Goal: Task Accomplishment & Management: Use online tool/utility

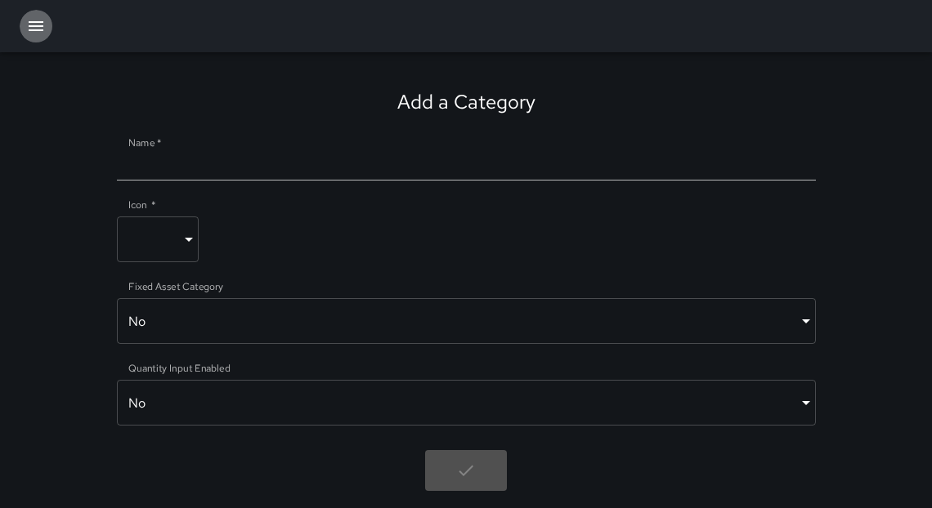
click at [35, 20] on icon "button" at bounding box center [36, 26] width 20 height 20
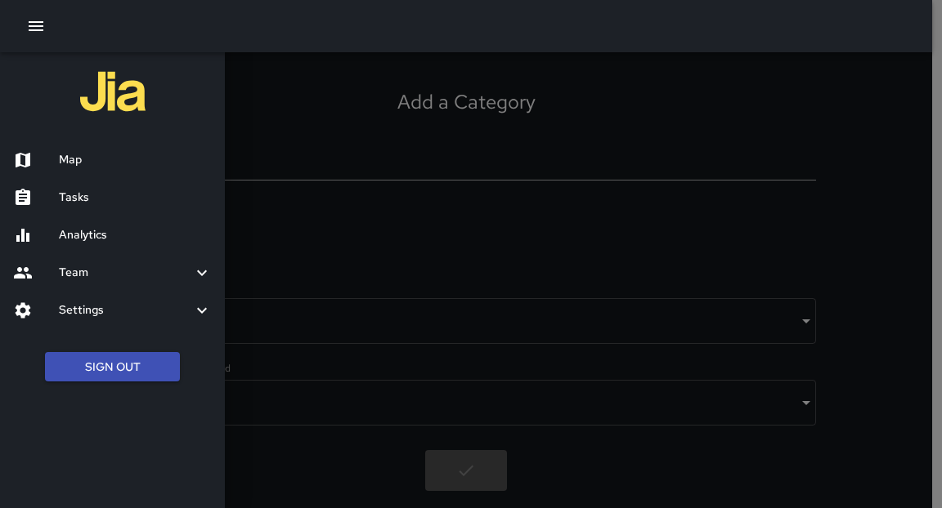
click at [82, 195] on h6 "Tasks" at bounding box center [135, 198] width 153 height 18
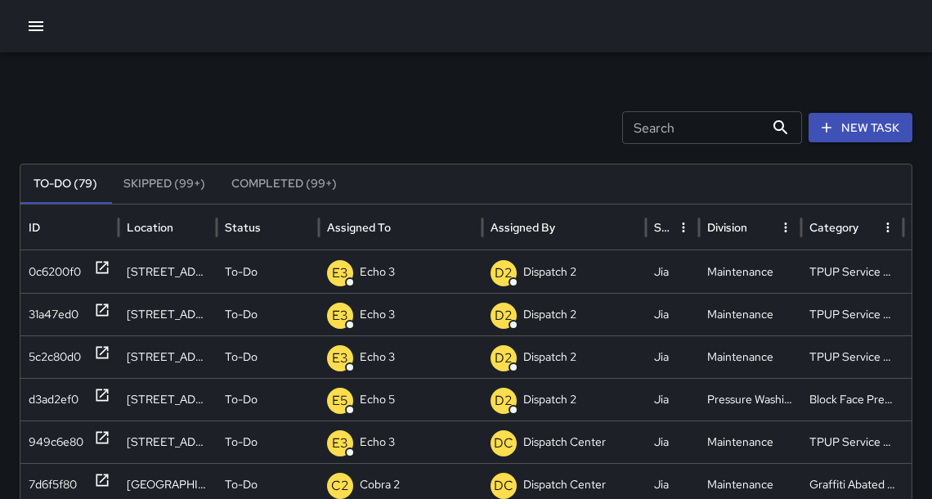
click at [34, 26] on icon "button" at bounding box center [36, 26] width 15 height 10
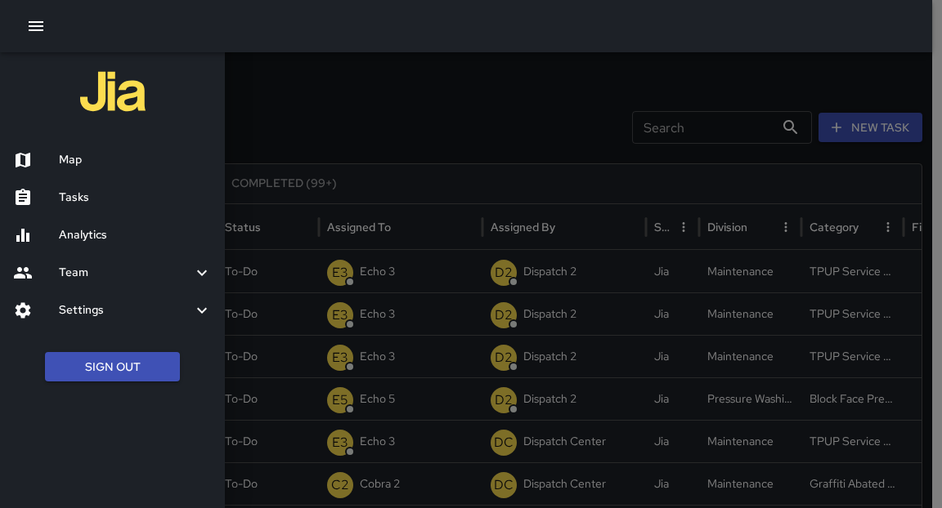
click at [86, 167] on h6 "Map" at bounding box center [135, 160] width 153 height 18
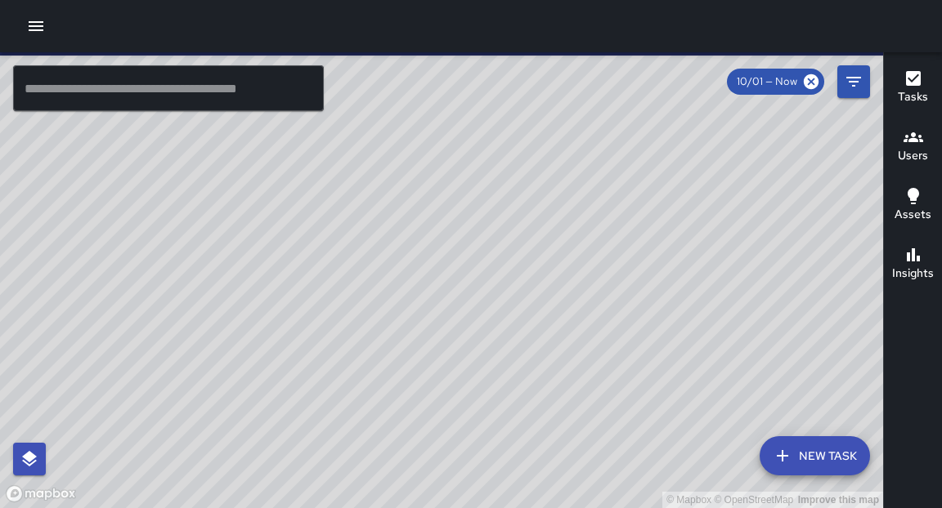
drag, startPoint x: 150, startPoint y: 93, endPoint x: 145, endPoint y: 109, distance: 16.3
click at [150, 93] on input "text" at bounding box center [168, 88] width 311 height 46
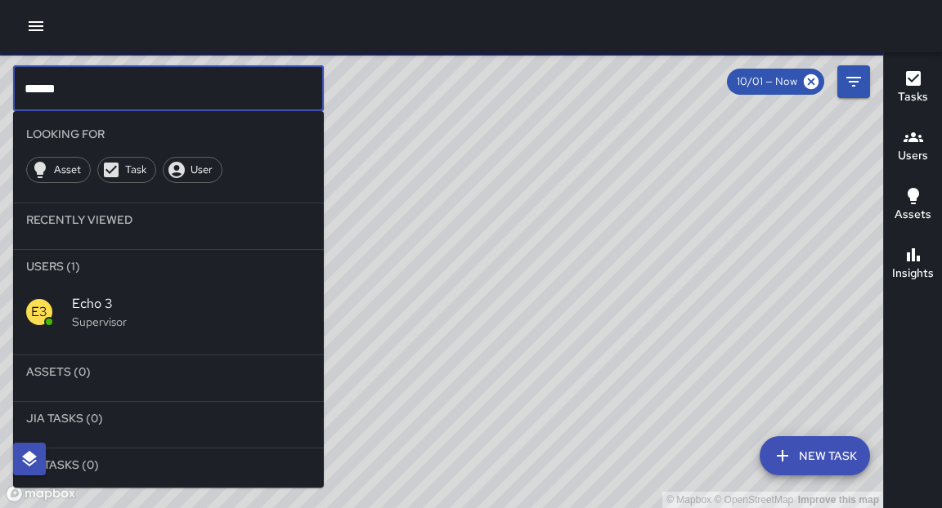
type input "******"
click at [107, 328] on p "Supervisor" at bounding box center [191, 322] width 239 height 16
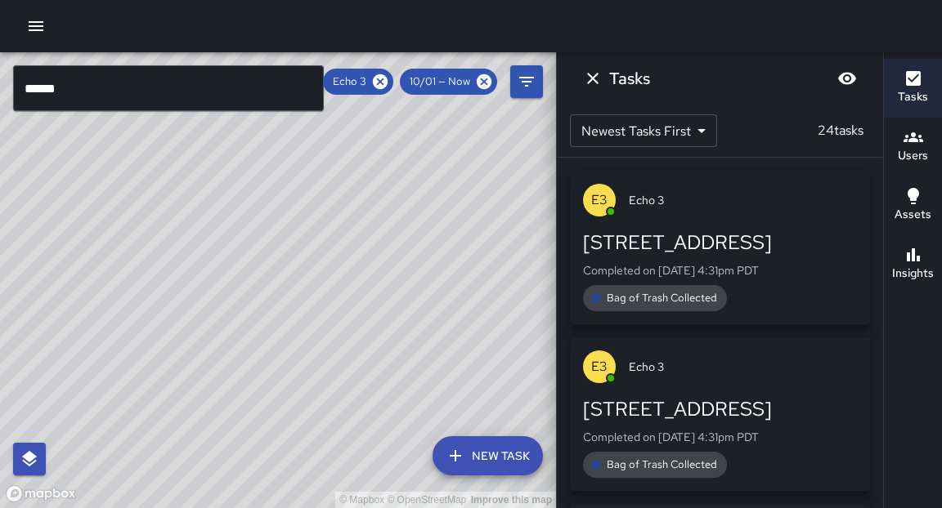
click at [404, 241] on div "© Mapbox © OpenStreetMap Improve this map" at bounding box center [278, 280] width 556 height 456
drag, startPoint x: 432, startPoint y: 163, endPoint x: 414, endPoint y: 244, distance: 82.3
click at [414, 244] on div "© Mapbox © OpenStreetMap Improve this map" at bounding box center [278, 280] width 556 height 456
click at [114, 95] on input "******" at bounding box center [168, 88] width 311 height 46
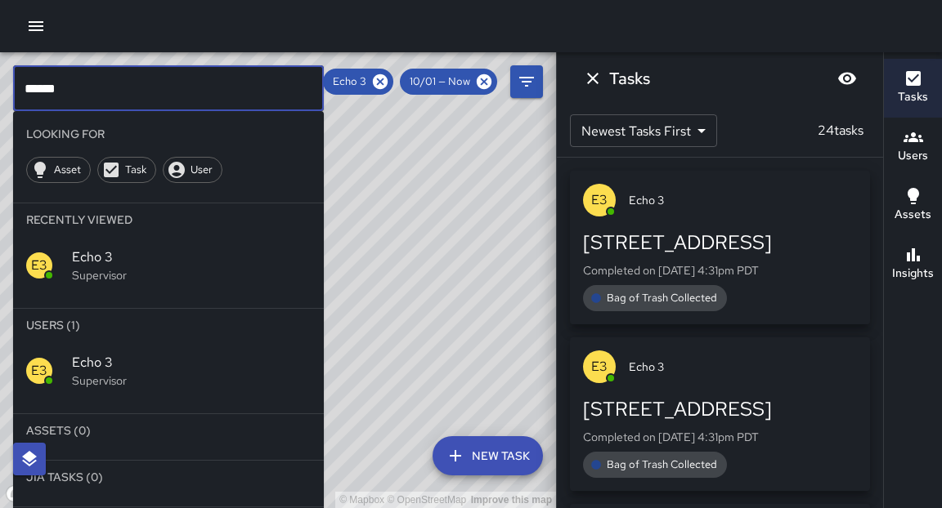
click at [114, 95] on input "******" at bounding box center [168, 88] width 311 height 46
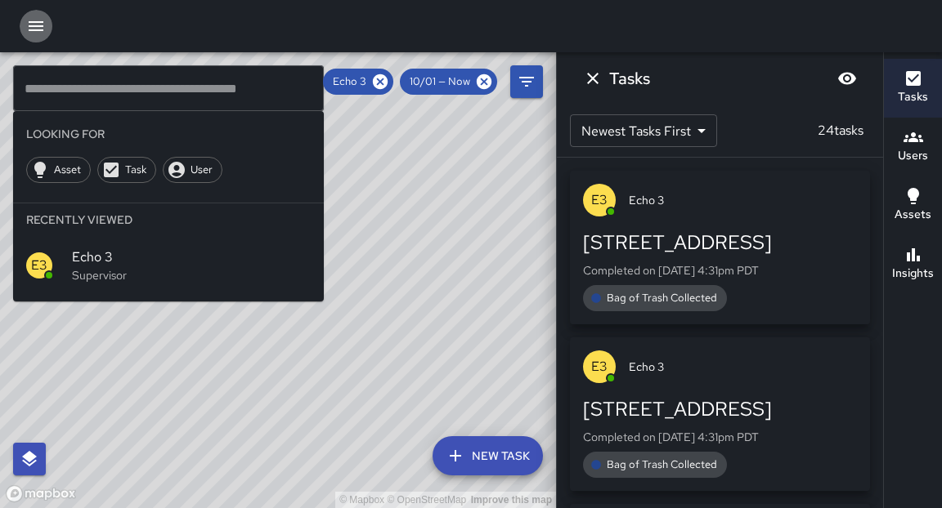
click at [42, 27] on icon "button" at bounding box center [36, 26] width 20 height 20
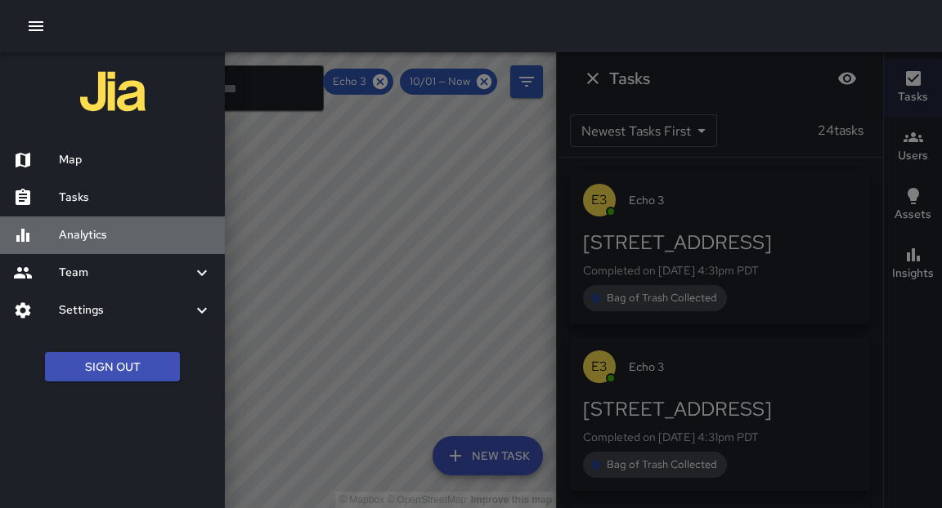
click at [74, 239] on h6 "Analytics" at bounding box center [135, 235] width 153 height 18
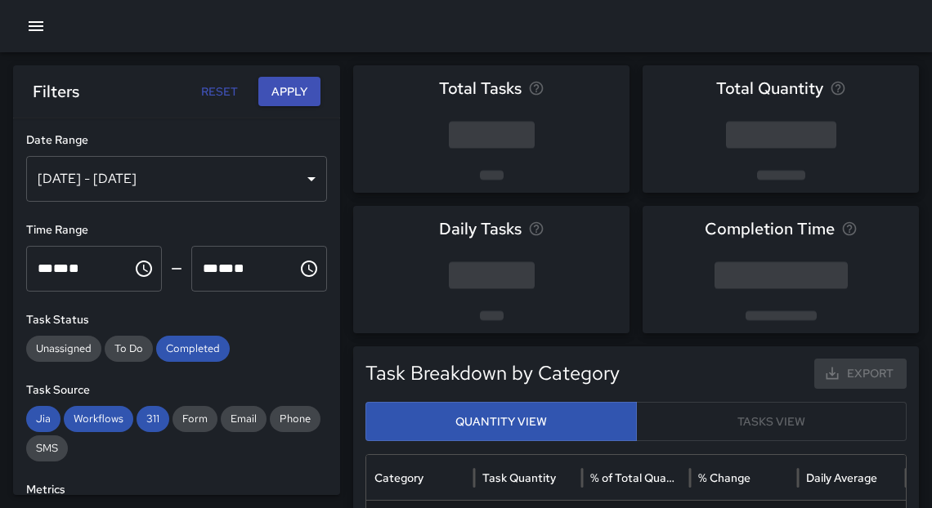
click at [273, 176] on div "[DATE] - [DATE]" at bounding box center [176, 179] width 301 height 46
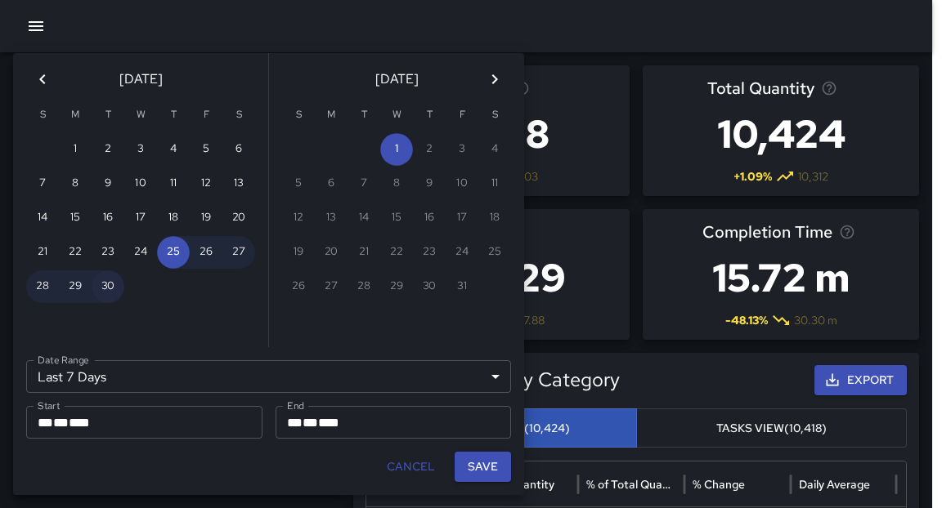
click at [114, 293] on button "30" at bounding box center [108, 287] width 33 height 33
type input "******"
type input "**********"
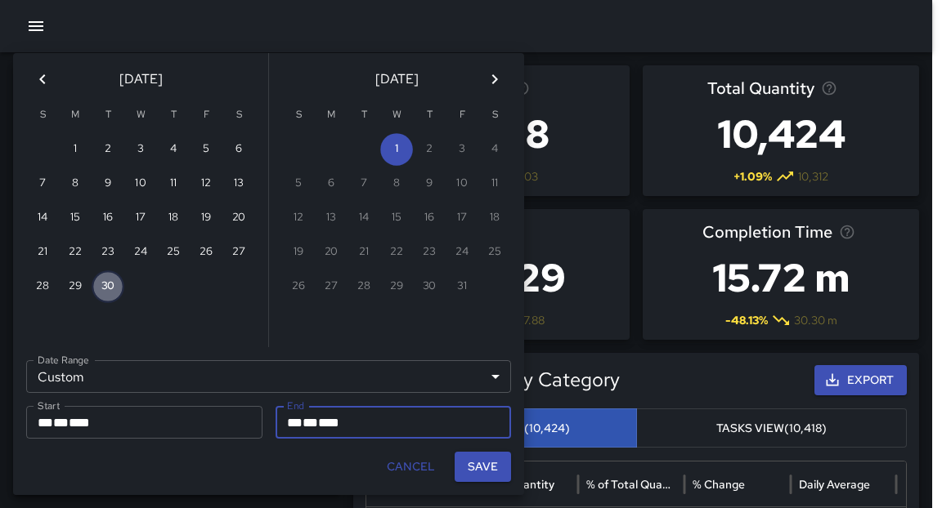
click at [114, 293] on button "30" at bounding box center [108, 287] width 33 height 33
type input "**********"
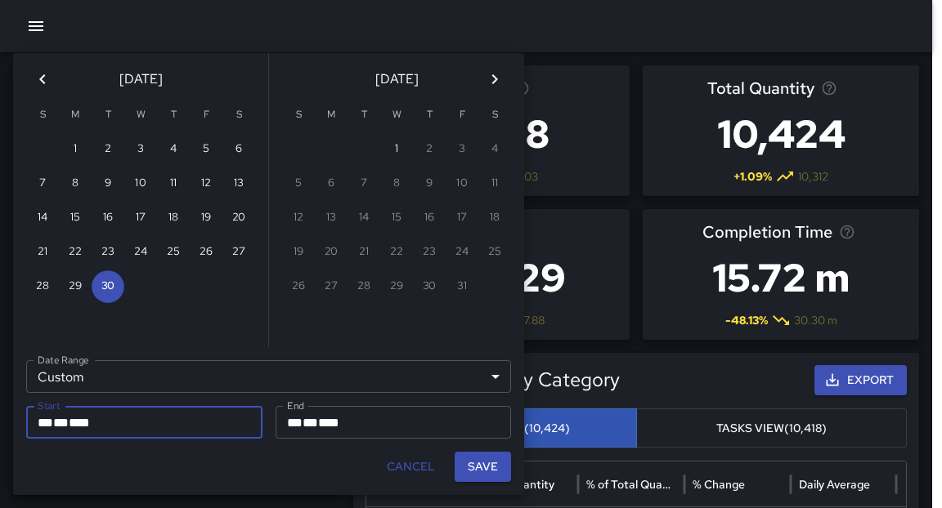
click at [484, 467] on button "Save" at bounding box center [482, 467] width 56 height 30
type input "**********"
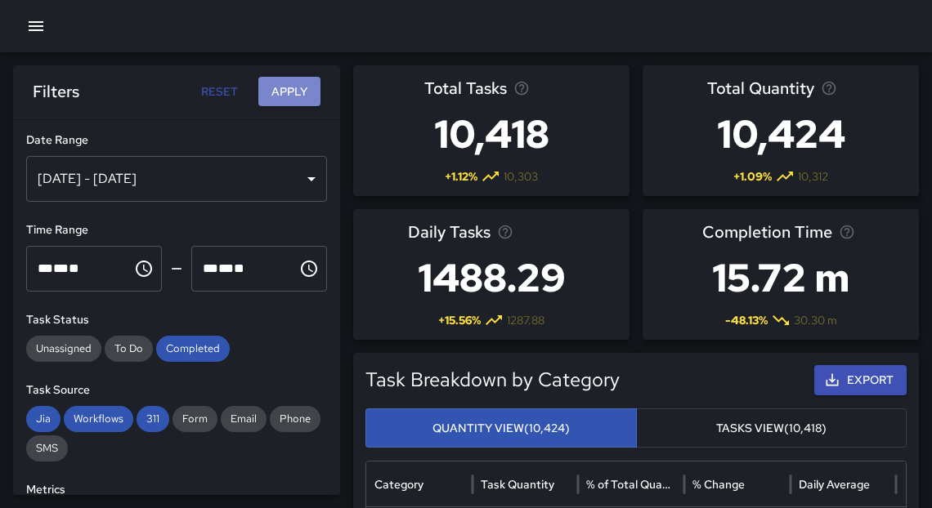
click at [267, 93] on button "Apply" at bounding box center [289, 92] width 62 height 30
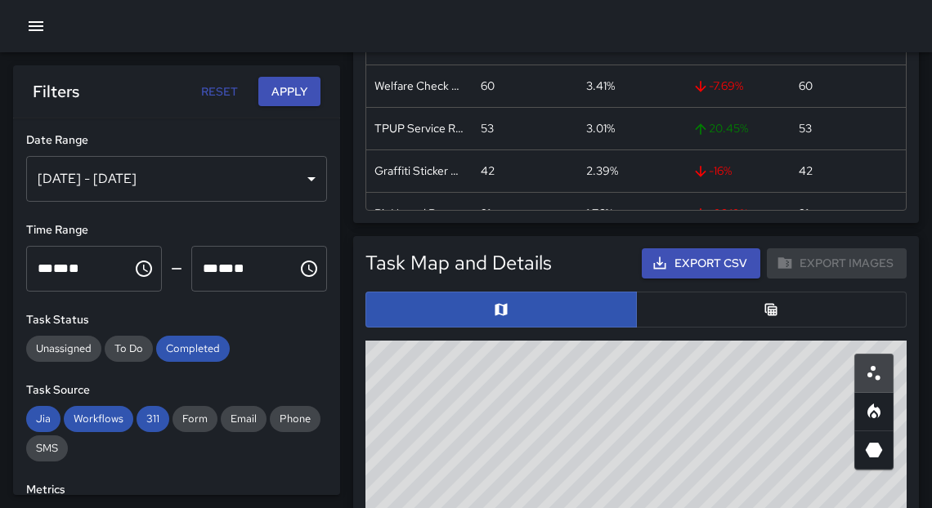
scroll to position [752, 0]
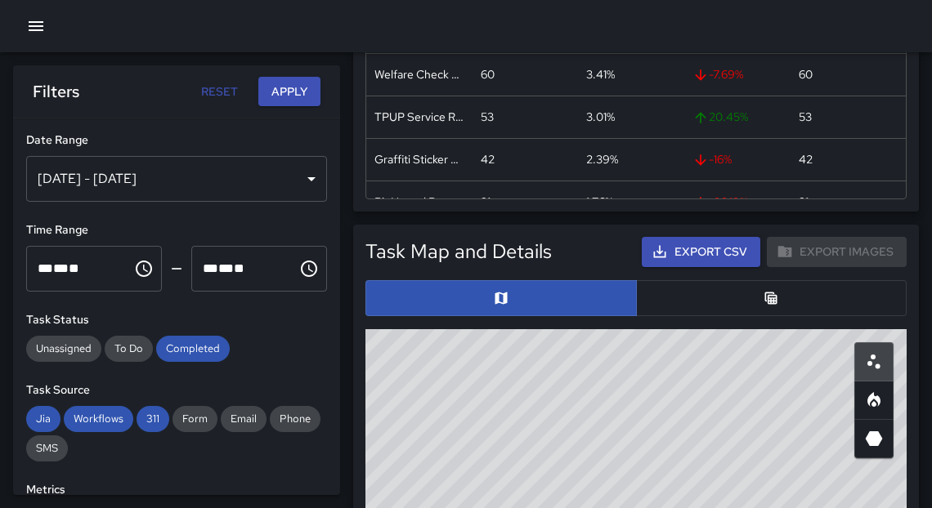
click at [693, 257] on button "Export CSV" at bounding box center [701, 252] width 119 height 30
click at [37, 29] on icon "button" at bounding box center [36, 26] width 20 height 20
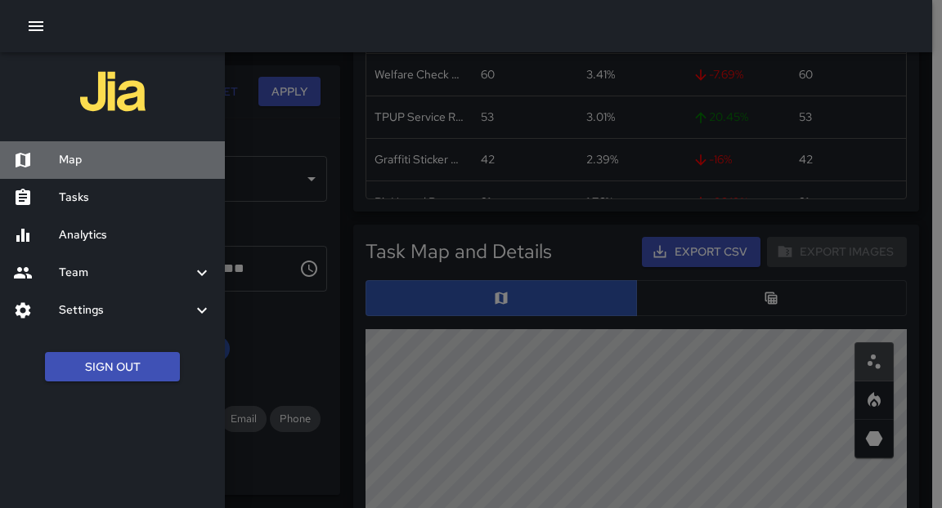
click at [60, 151] on h6 "Map" at bounding box center [135, 160] width 153 height 18
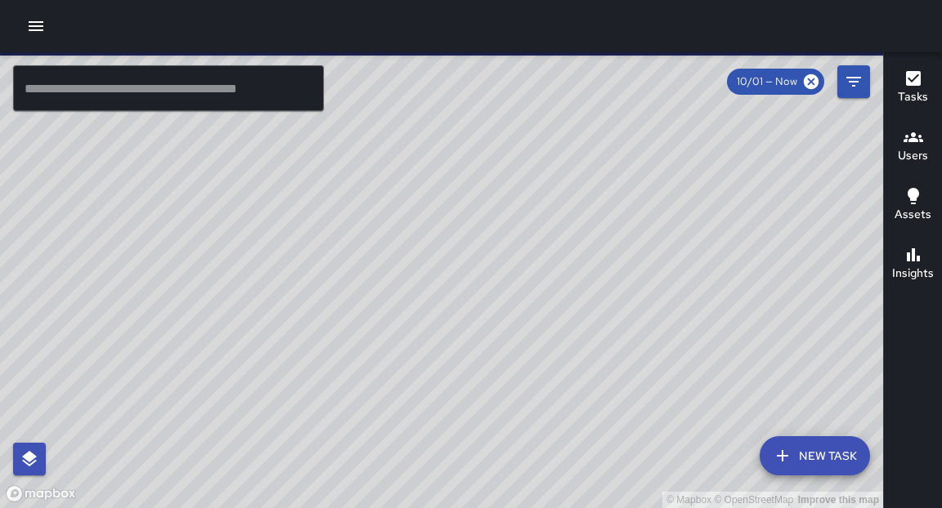
drag, startPoint x: 582, startPoint y: 132, endPoint x: 573, endPoint y: 169, distance: 37.9
click at [573, 171] on div "© Mapbox © OpenStreetMap Improve this map" at bounding box center [441, 280] width 883 height 456
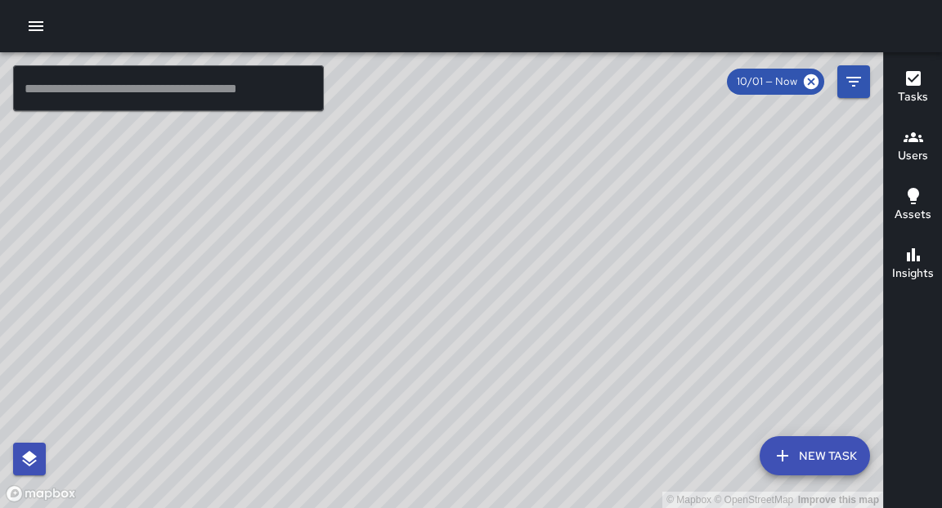
drag, startPoint x: 566, startPoint y: 180, endPoint x: 528, endPoint y: 338, distance: 163.2
click at [528, 338] on div "© Mapbox © OpenStreetMap Improve this map" at bounding box center [441, 280] width 883 height 456
click at [566, 192] on div "© Mapbox © OpenStreetMap Improve this map" at bounding box center [441, 280] width 883 height 456
drag, startPoint x: 566, startPoint y: 192, endPoint x: 491, endPoint y: 370, distance: 193.4
click at [486, 393] on div "© Mapbox © OpenStreetMap Improve this map" at bounding box center [441, 280] width 883 height 456
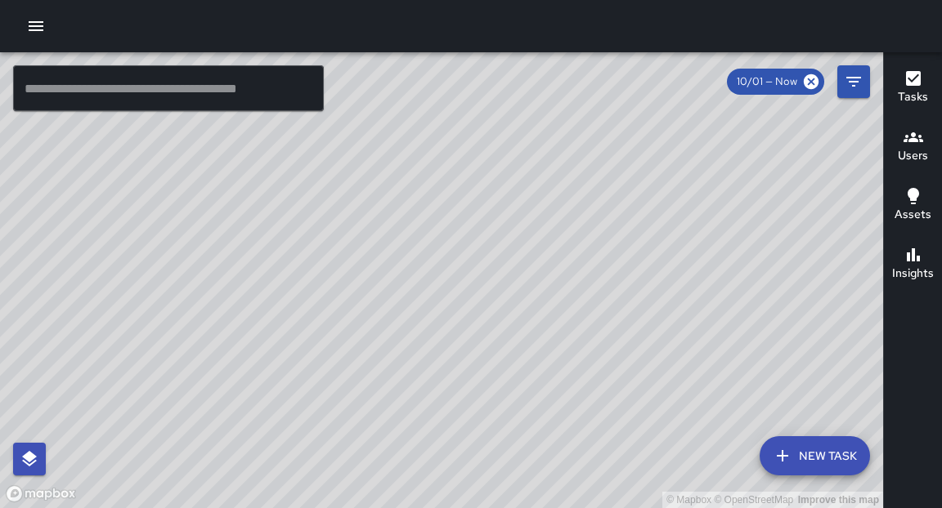
drag, startPoint x: 578, startPoint y: 208, endPoint x: 584, endPoint y: 251, distance: 43.0
click at [584, 251] on div "© Mapbox © OpenStreetMap Improve this map" at bounding box center [441, 280] width 883 height 456
drag, startPoint x: 516, startPoint y: 160, endPoint x: 741, endPoint y: 236, distance: 238.1
click at [743, 240] on div "© Mapbox © OpenStreetMap Improve this map" at bounding box center [441, 280] width 883 height 456
drag, startPoint x: 295, startPoint y: 405, endPoint x: 571, endPoint y: 119, distance: 397.7
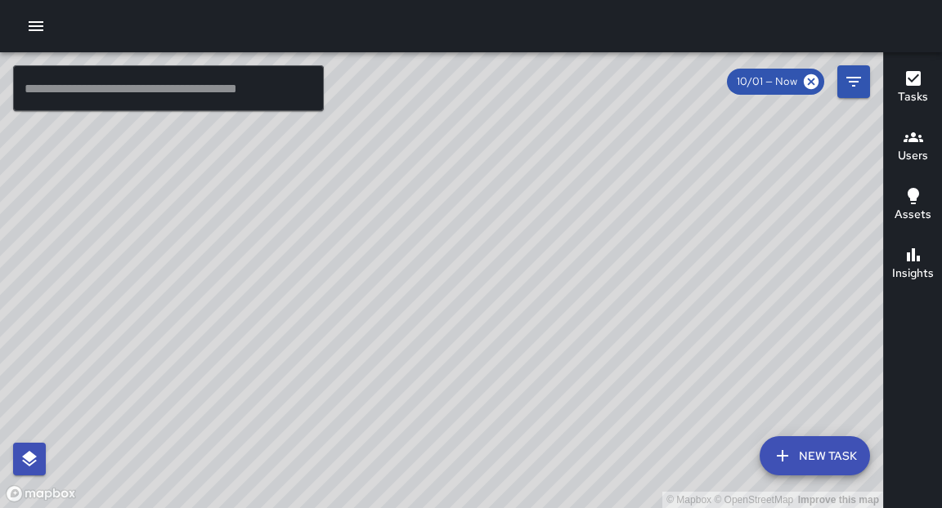
click at [571, 119] on div "© Mapbox © OpenStreetMap Improve this map" at bounding box center [441, 280] width 883 height 456
drag, startPoint x: 122, startPoint y: 80, endPoint x: 114, endPoint y: 83, distance: 8.8
click at [120, 80] on input "text" at bounding box center [168, 88] width 311 height 46
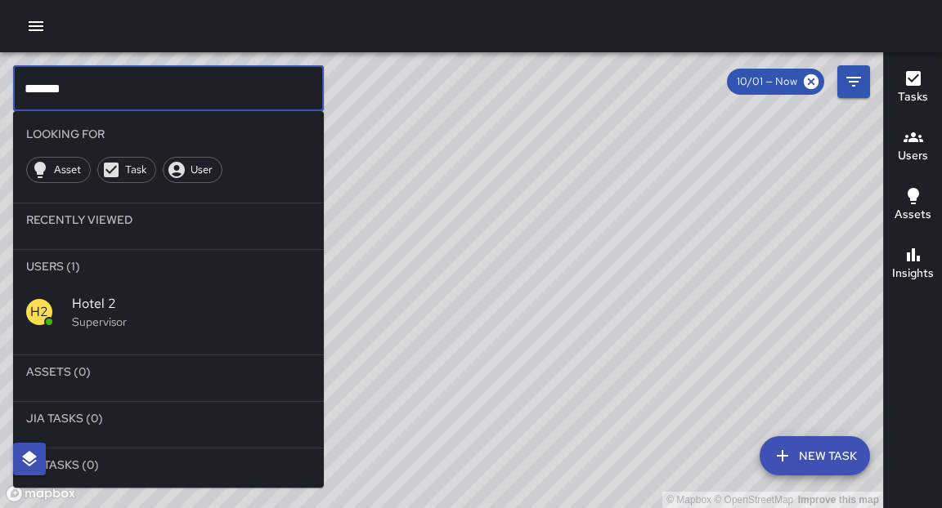
type input "*******"
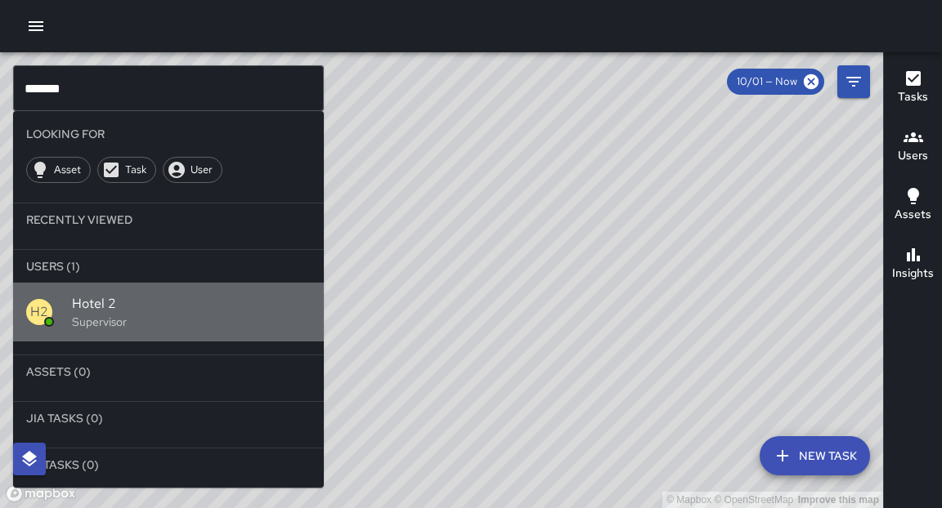
click at [117, 306] on span "Hotel 2" at bounding box center [191, 304] width 239 height 20
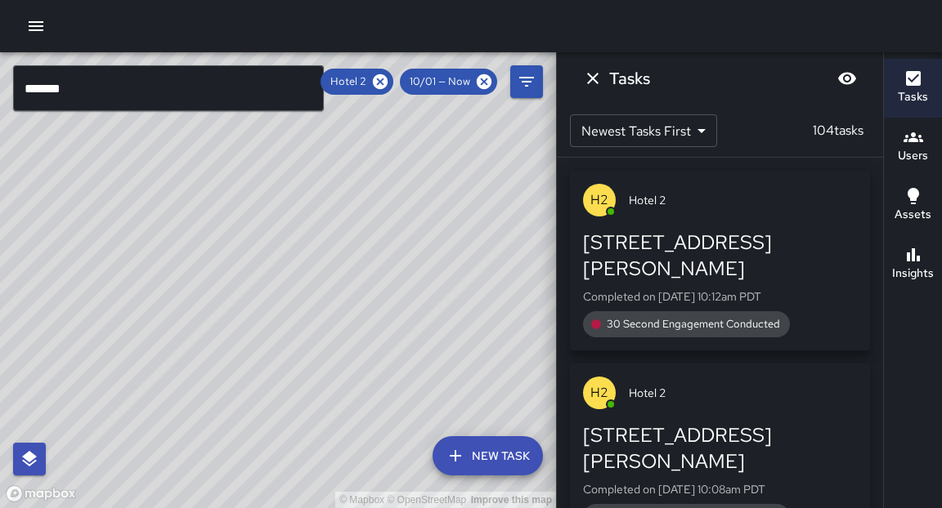
click at [287, 365] on div "© Mapbox © OpenStreetMap Improve this map" at bounding box center [278, 280] width 556 height 456
drag, startPoint x: 326, startPoint y: 350, endPoint x: 311, endPoint y: 222, distance: 128.5
click at [311, 227] on div "© Mapbox © OpenStreetMap Improve this map" at bounding box center [278, 280] width 556 height 456
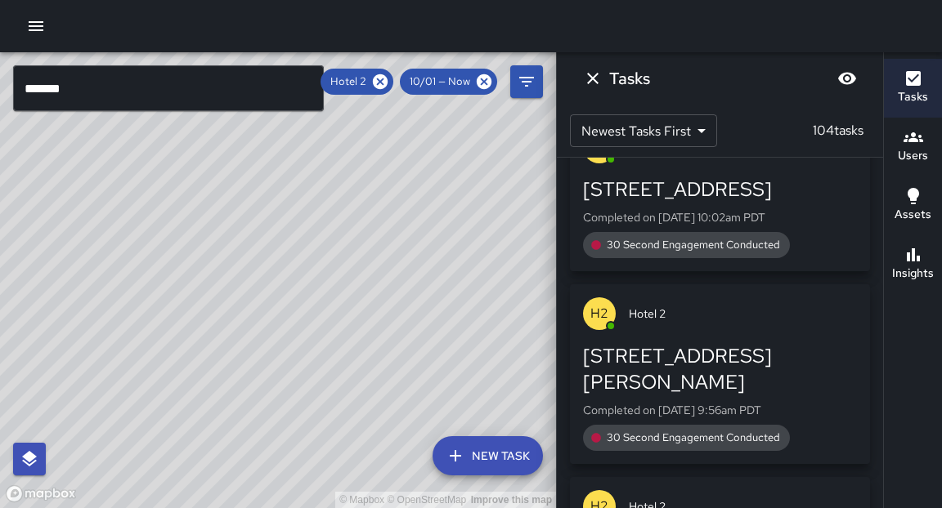
scroll to position [666, 0]
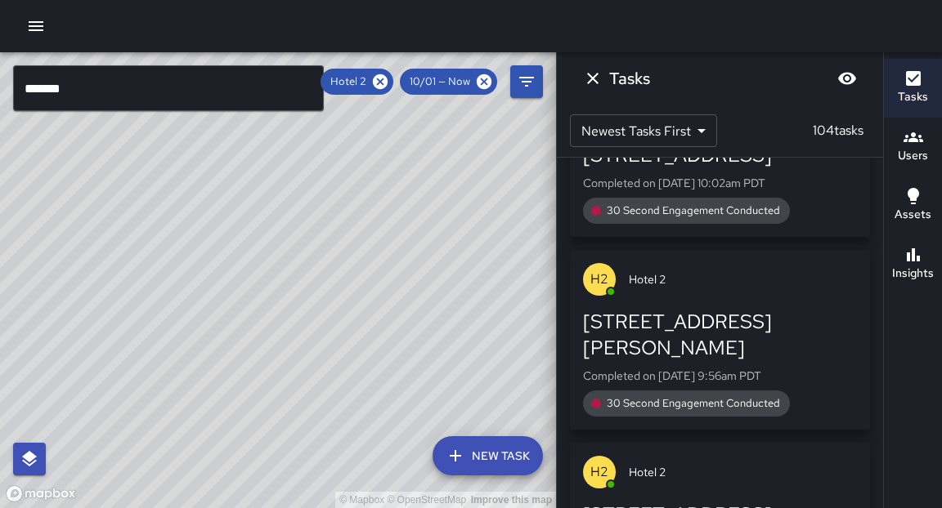
click at [742, 309] on div "[STREET_ADDRESS][PERSON_NAME]" at bounding box center [720, 335] width 274 height 52
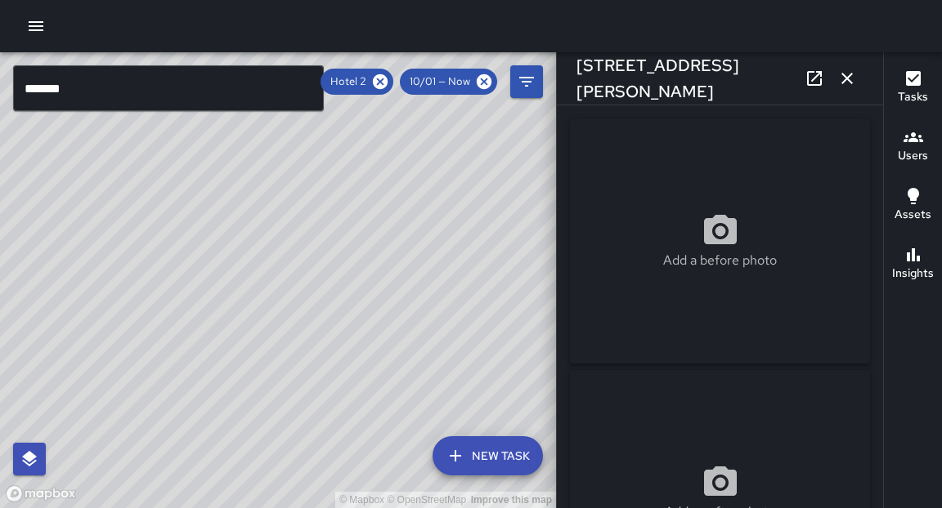
type input "**********"
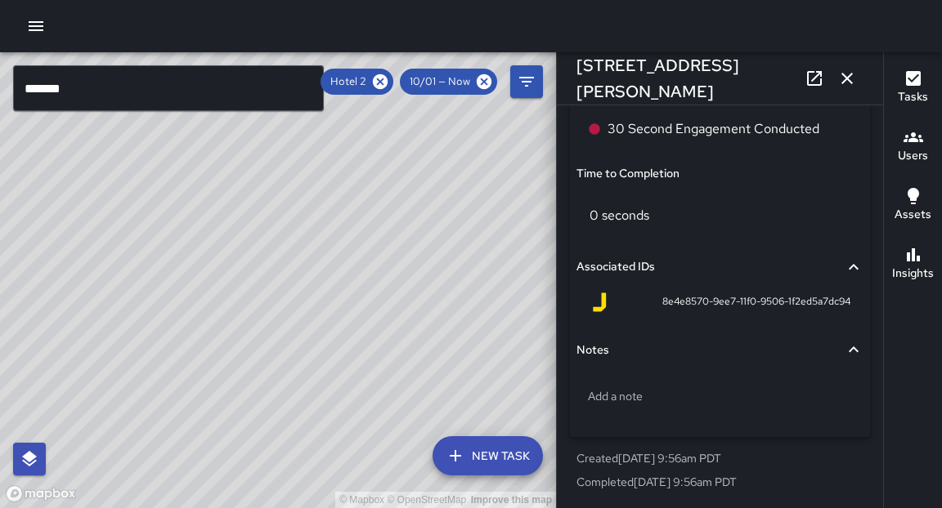
scroll to position [1233, 0]
click at [853, 78] on icon "button" at bounding box center [847, 79] width 20 height 20
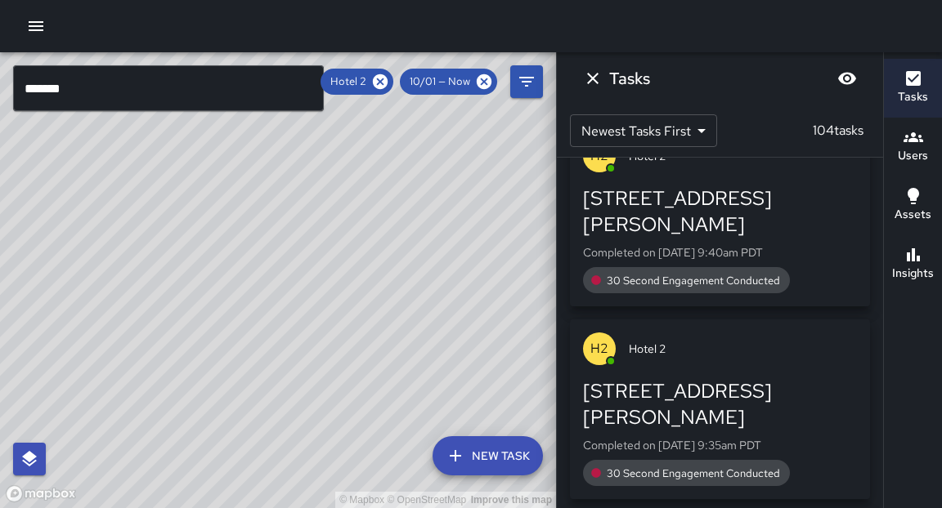
scroll to position [1507, 0]
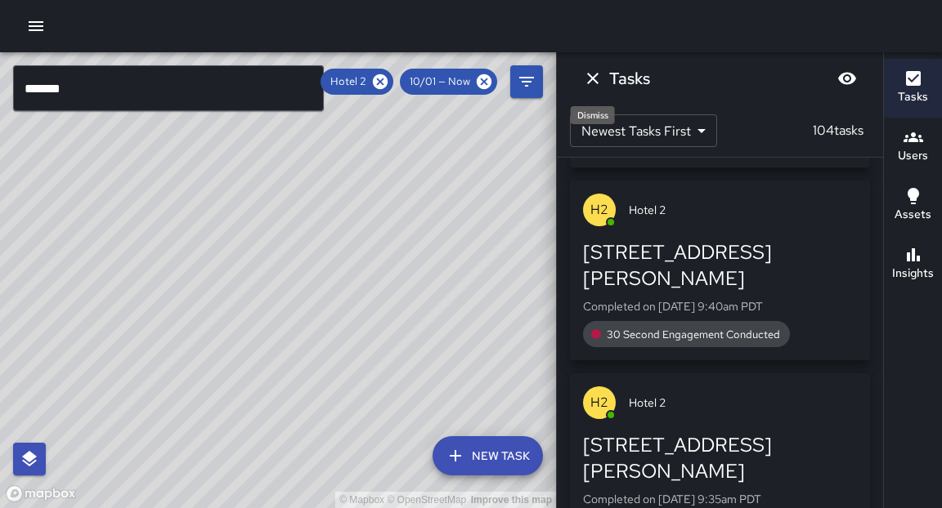
click at [594, 84] on icon "Dismiss" at bounding box center [593, 79] width 20 height 20
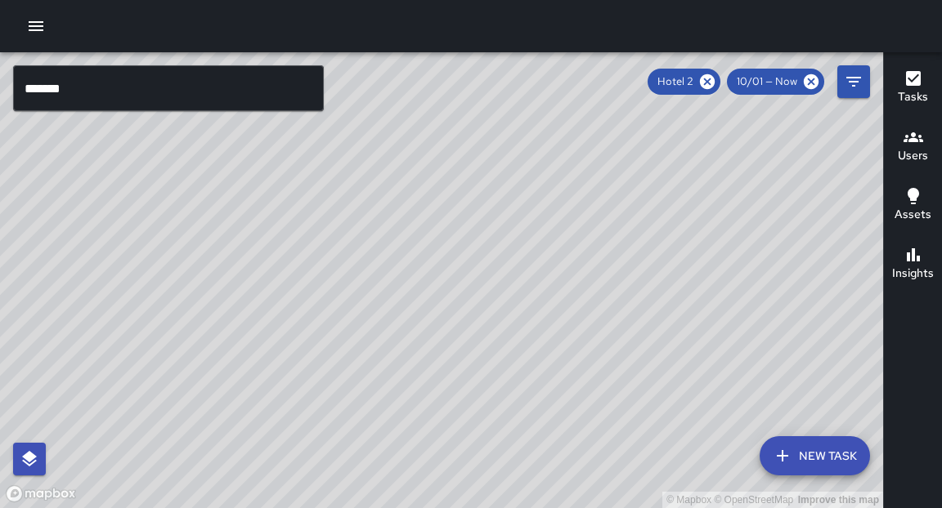
drag, startPoint x: 749, startPoint y: 311, endPoint x: 641, endPoint y: 256, distance: 121.4
click at [641, 256] on div "© Mapbox © OpenStreetMap Improve this map" at bounding box center [441, 280] width 883 height 456
click at [907, 81] on icon "button" at bounding box center [913, 78] width 15 height 15
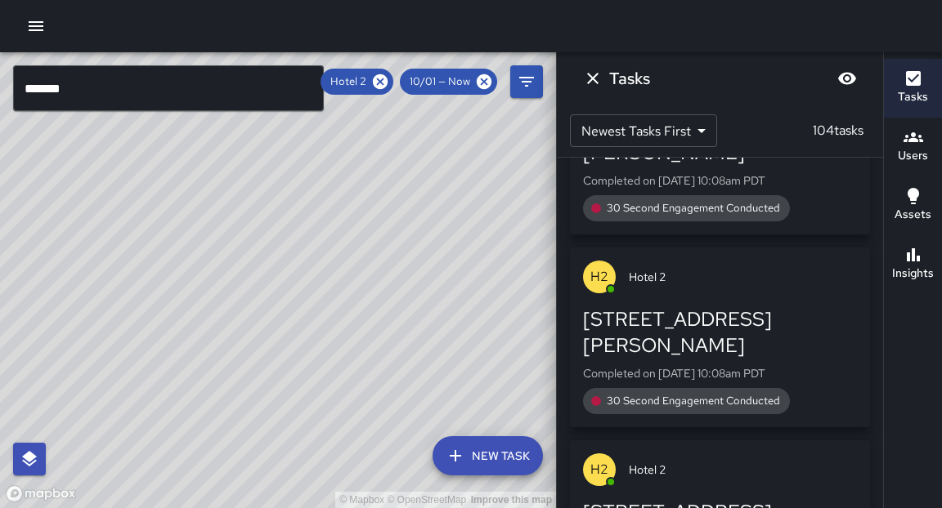
scroll to position [0, 0]
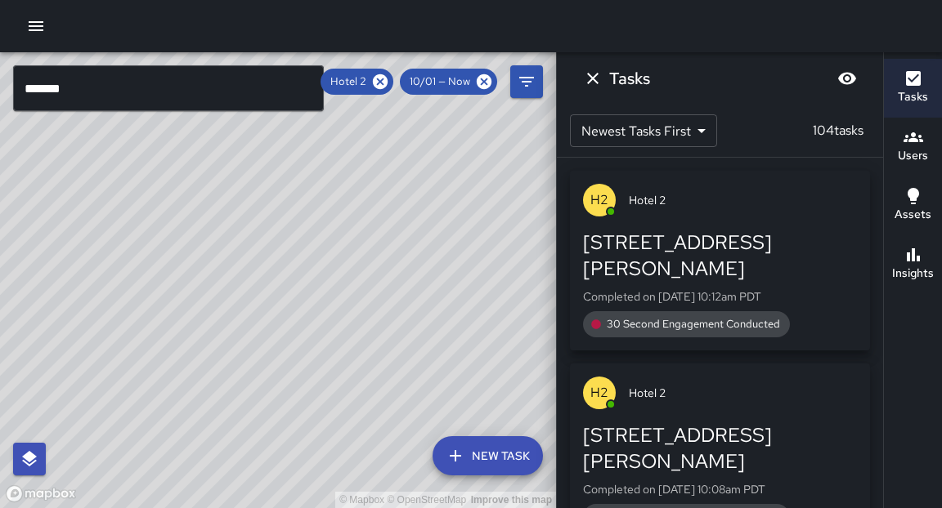
click at [667, 141] on body "© Mapbox © OpenStreetMap Improve this map ******* ​ New Task Hotel 2 10/01 — No…" at bounding box center [471, 254] width 942 height 508
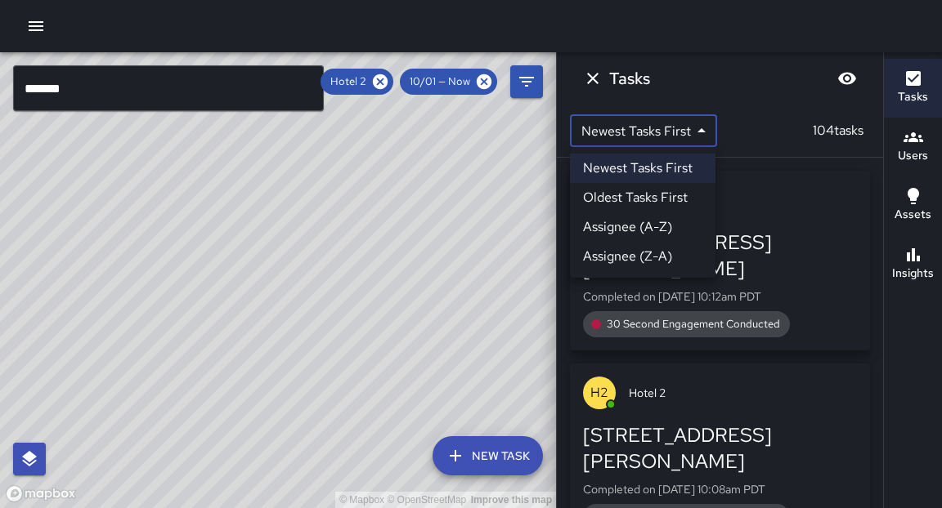
click at [699, 78] on div at bounding box center [471, 254] width 942 height 508
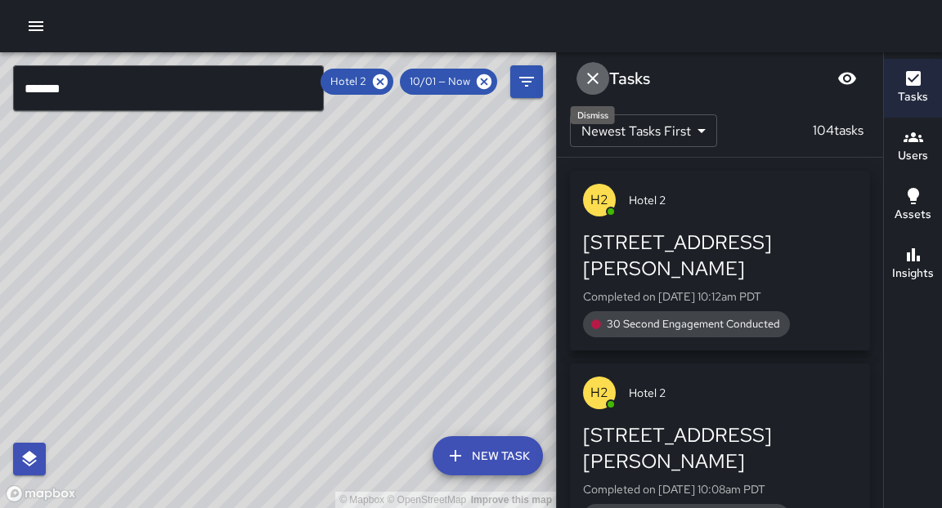
click at [587, 79] on icon "Dismiss" at bounding box center [593, 79] width 20 height 20
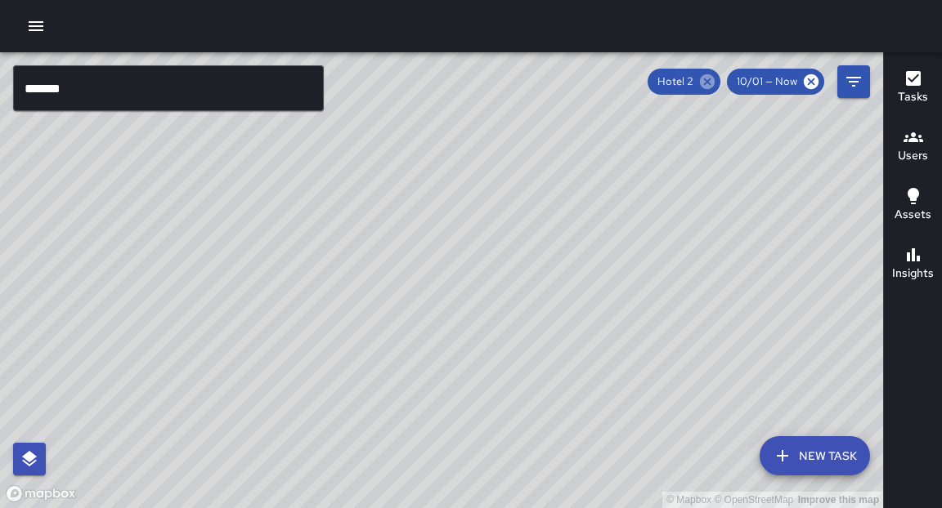
click at [710, 80] on icon at bounding box center [707, 82] width 18 height 18
click at [670, 244] on div "© Mapbox © OpenStreetMap Improve this map" at bounding box center [441, 280] width 883 height 456
click at [561, 126] on div "© Mapbox © OpenStreetMap Improve this map" at bounding box center [441, 280] width 883 height 456
drag, startPoint x: 545, startPoint y: 376, endPoint x: 577, endPoint y: 195, distance: 183.4
click at [577, 195] on div "© Mapbox © OpenStreetMap Improve this map" at bounding box center [441, 280] width 883 height 456
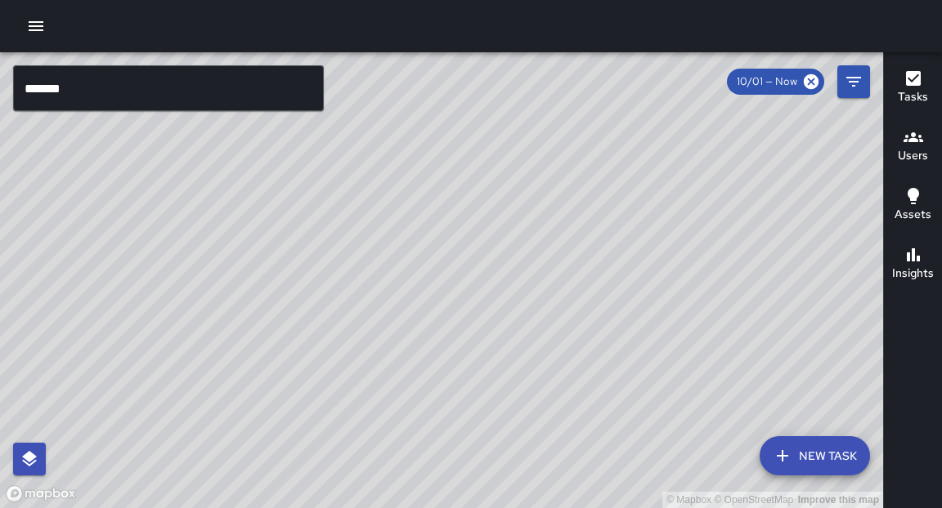
click at [37, 29] on icon "button" at bounding box center [36, 26] width 20 height 20
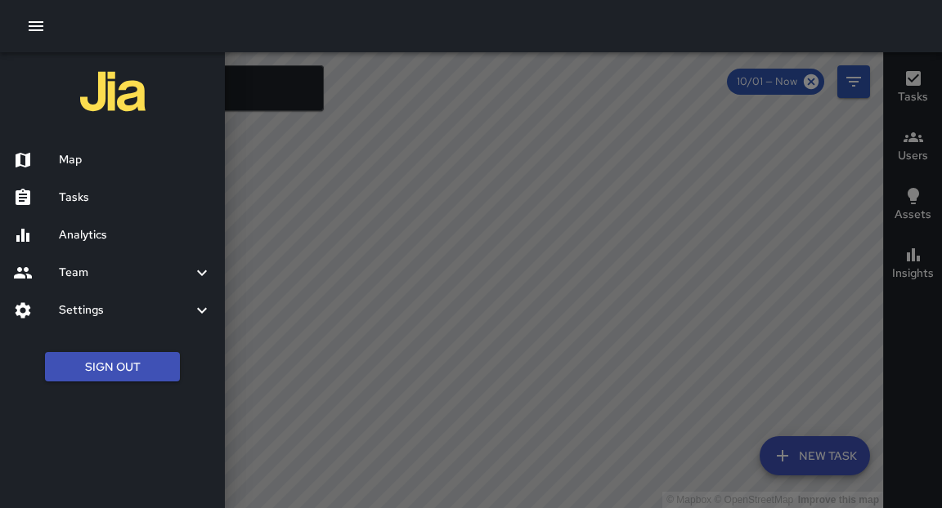
click at [87, 204] on h6 "Tasks" at bounding box center [135, 198] width 153 height 18
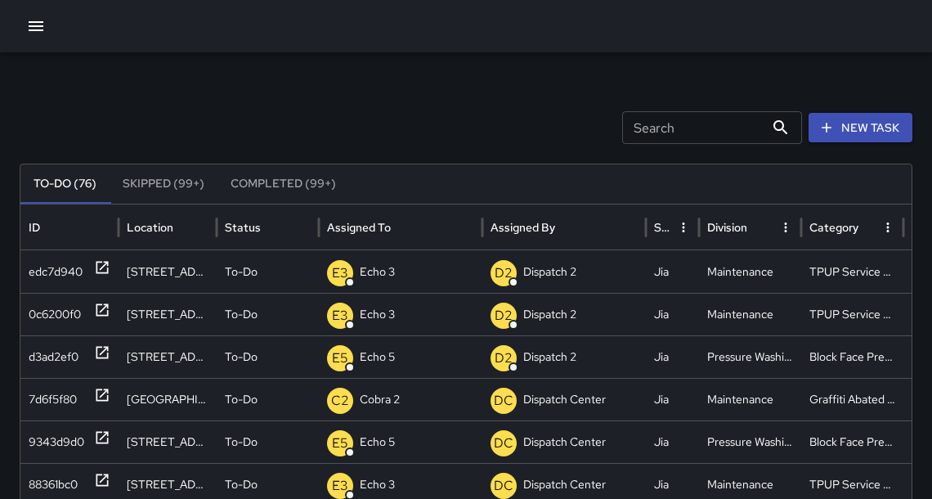
click at [32, 31] on icon "button" at bounding box center [36, 26] width 20 height 20
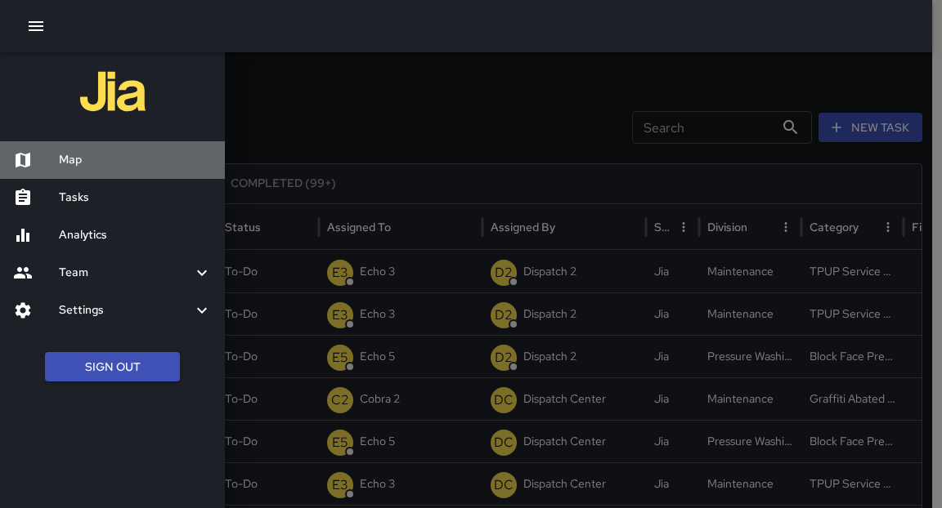
drag, startPoint x: 60, startPoint y: 151, endPoint x: 136, endPoint y: 163, distance: 76.1
click at [60, 151] on h6 "Map" at bounding box center [135, 160] width 153 height 18
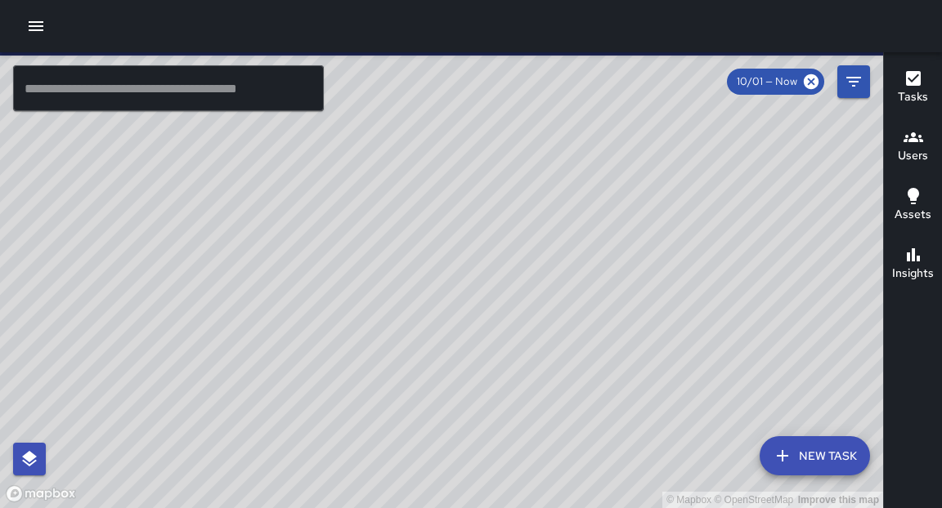
drag, startPoint x: 614, startPoint y: 241, endPoint x: 401, endPoint y: 476, distance: 317.1
click at [401, 476] on div "© Mapbox © OpenStreetMap Improve this map" at bounding box center [441, 280] width 883 height 456
drag, startPoint x: 656, startPoint y: 306, endPoint x: 311, endPoint y: 392, distance: 356.5
click at [305, 396] on div "© Mapbox © OpenStreetMap Improve this map" at bounding box center [441, 280] width 883 height 456
drag, startPoint x: 543, startPoint y: 220, endPoint x: 432, endPoint y: 363, distance: 181.2
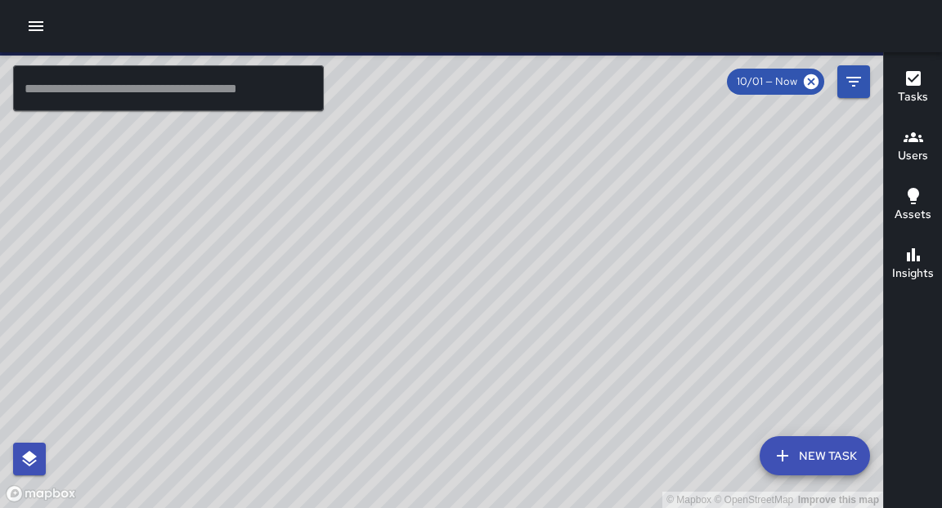
click at [432, 366] on div "© Mapbox © OpenStreetMap Improve this map" at bounding box center [441, 280] width 883 height 456
drag, startPoint x: 500, startPoint y: 232, endPoint x: 271, endPoint y: 424, distance: 298.8
click at [274, 435] on div "© Mapbox © OpenStreetMap Improve this map" at bounding box center [441, 280] width 883 height 456
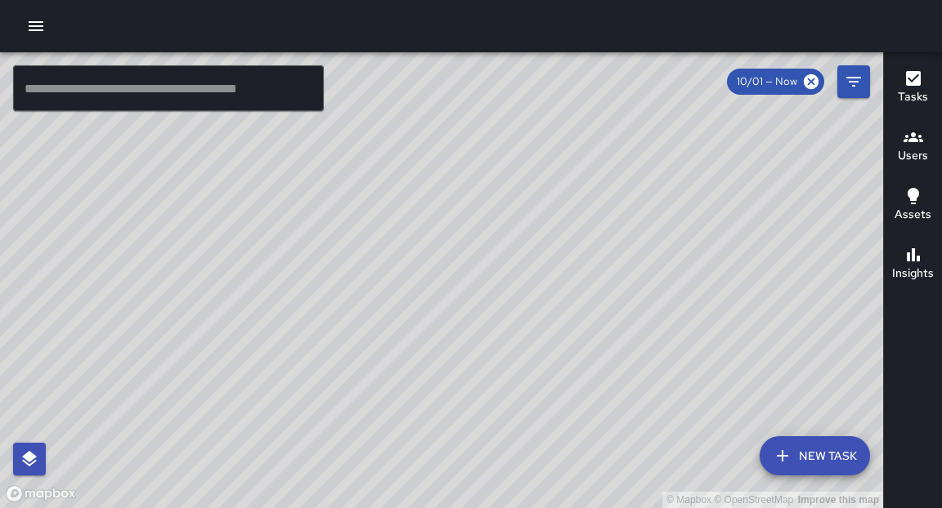
drag, startPoint x: 508, startPoint y: 229, endPoint x: 423, endPoint y: 419, distance: 207.8
click at [423, 463] on div "© Mapbox © OpenStreetMap Improve this map" at bounding box center [441, 280] width 883 height 456
drag, startPoint x: 346, startPoint y: 258, endPoint x: 364, endPoint y: 350, distance: 93.3
click at [364, 350] on div "© Mapbox © OpenStreetMap Improve this map" at bounding box center [441, 280] width 883 height 456
click at [779, 453] on icon "button" at bounding box center [782, 456] width 20 height 20
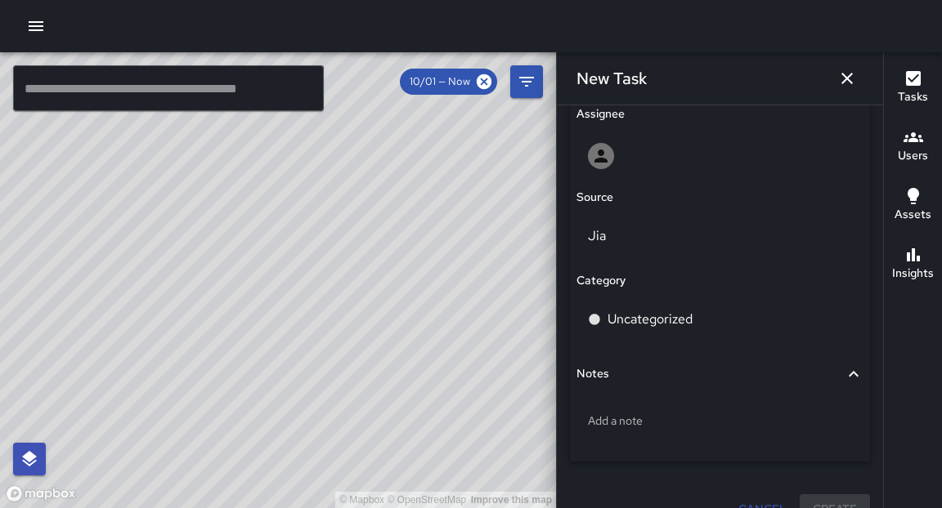
scroll to position [987, 0]
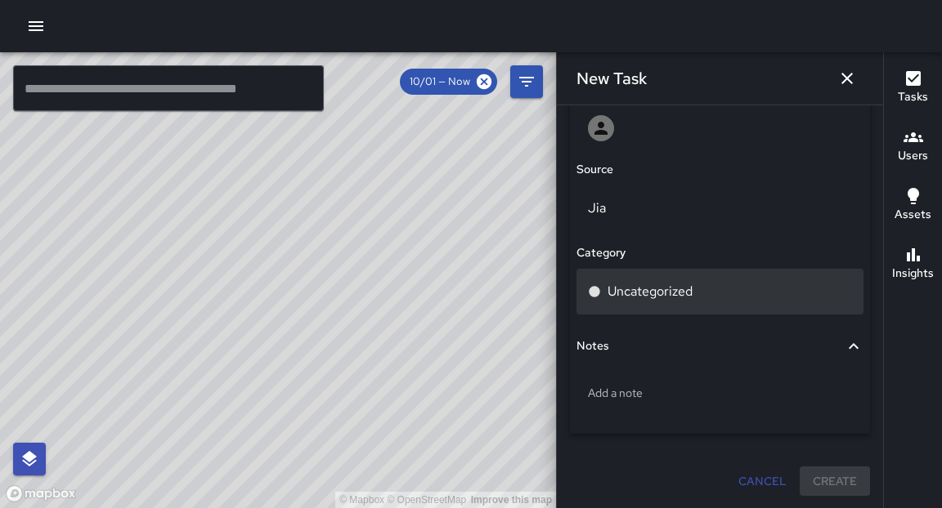
click at [682, 303] on div "Uncategorized" at bounding box center [719, 292] width 287 height 46
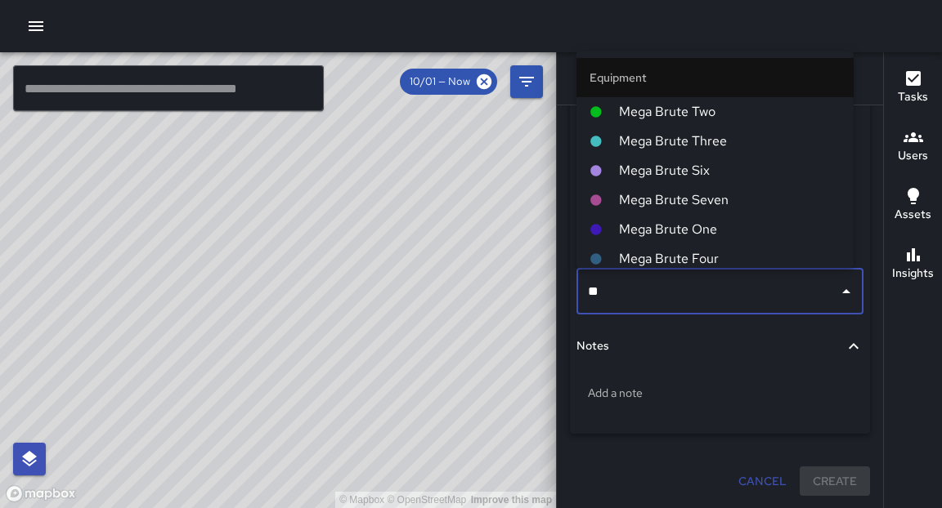
type input "***"
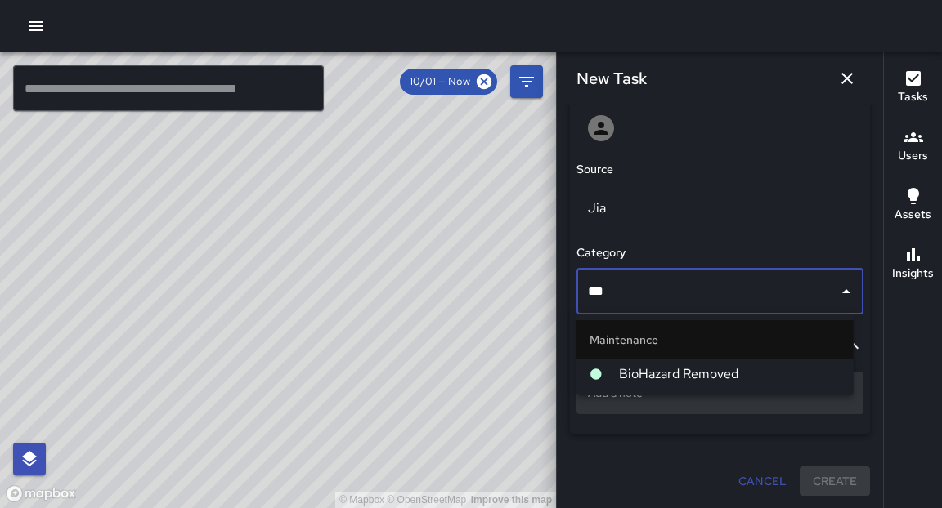
click at [658, 374] on span "BioHazard Removed" at bounding box center [730, 375] width 222 height 20
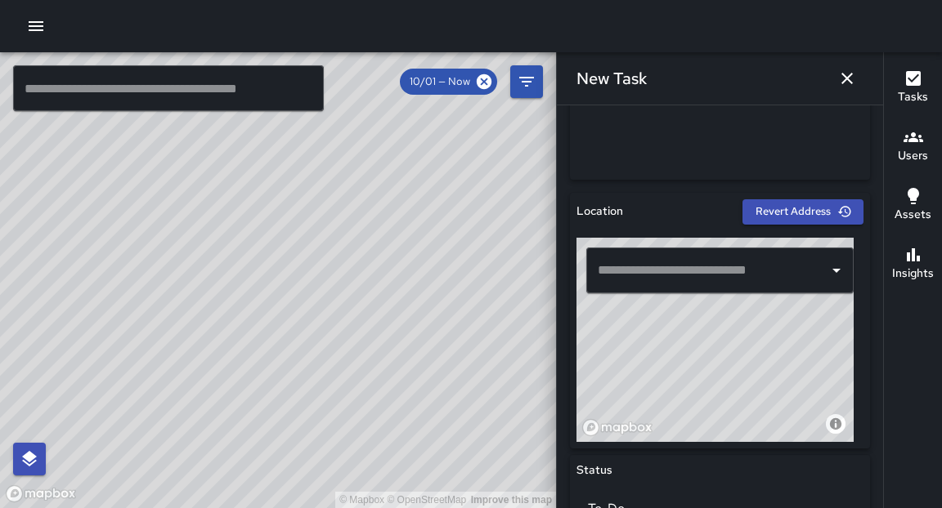
scroll to position [433, 0]
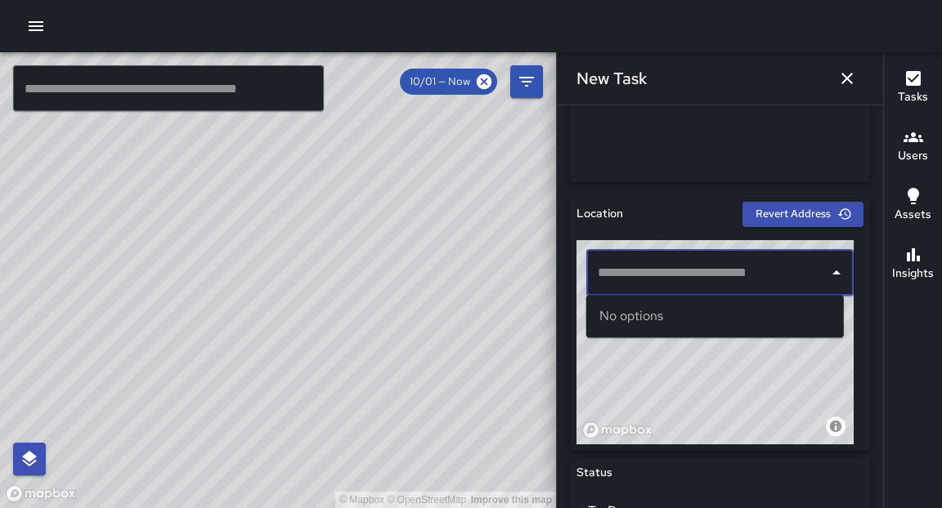
drag, startPoint x: 719, startPoint y: 269, endPoint x: 710, endPoint y: 263, distance: 10.7
click at [719, 269] on input "text" at bounding box center [707, 272] width 228 height 31
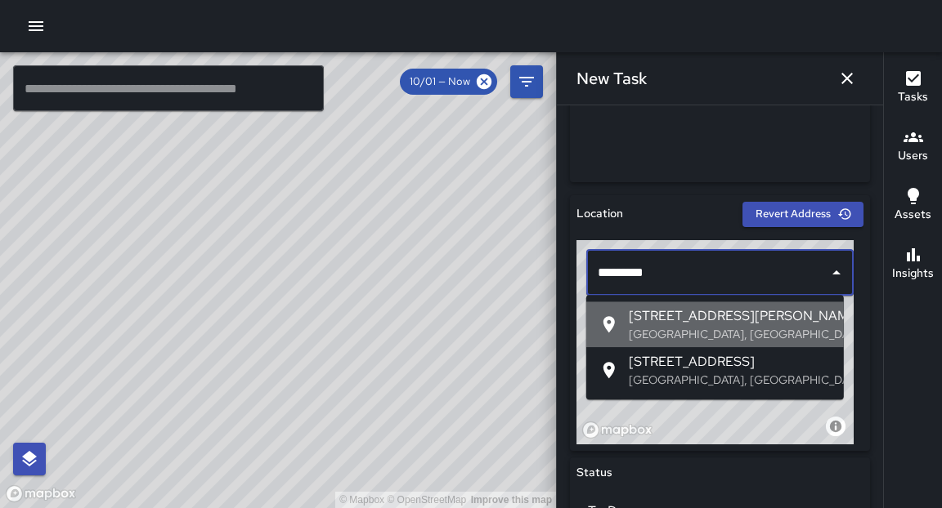
click at [716, 324] on span "[STREET_ADDRESS][PERSON_NAME]" at bounding box center [730, 317] width 202 height 20
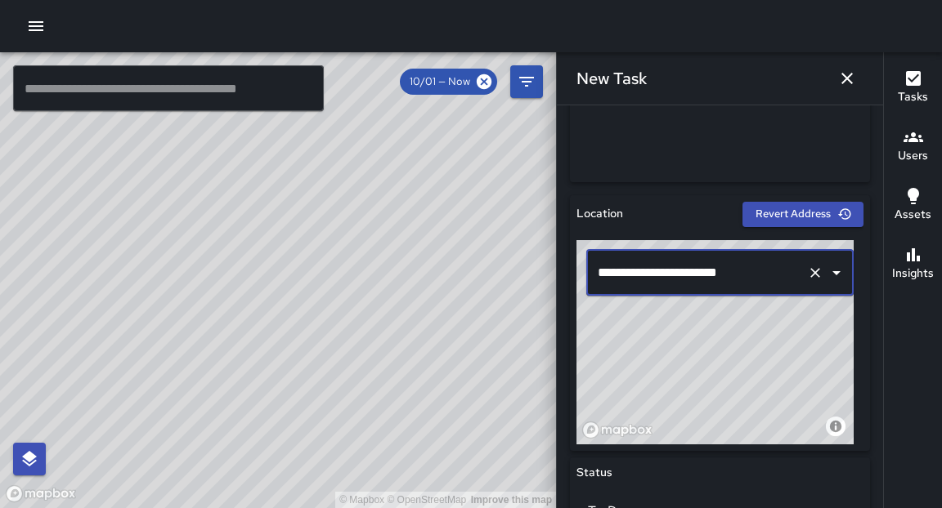
type input "**********"
